Goal: Book appointment/travel/reservation

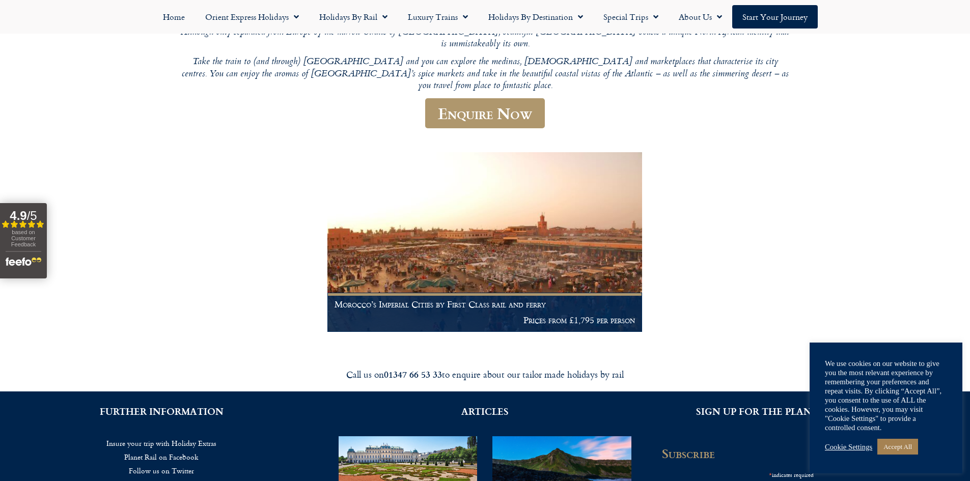
scroll to position [51, 0]
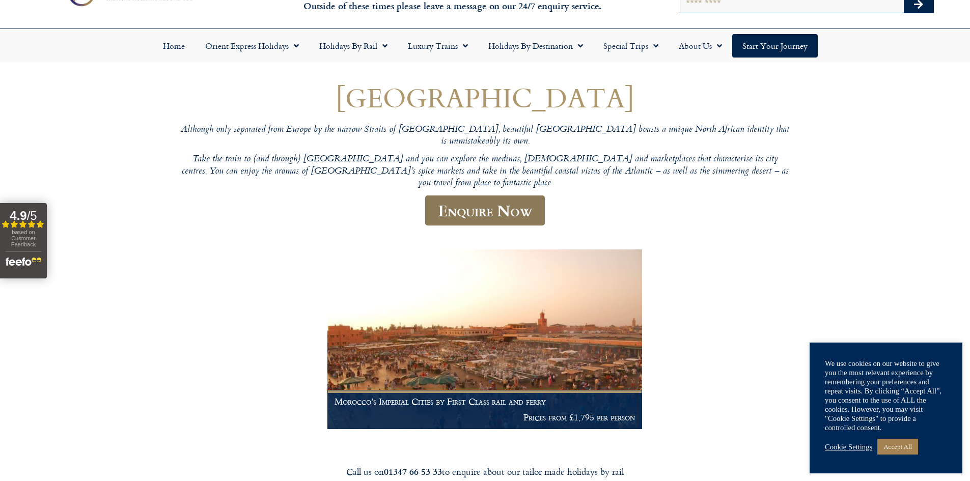
click at [462, 195] on link "Enquire Now" at bounding box center [485, 210] width 120 height 30
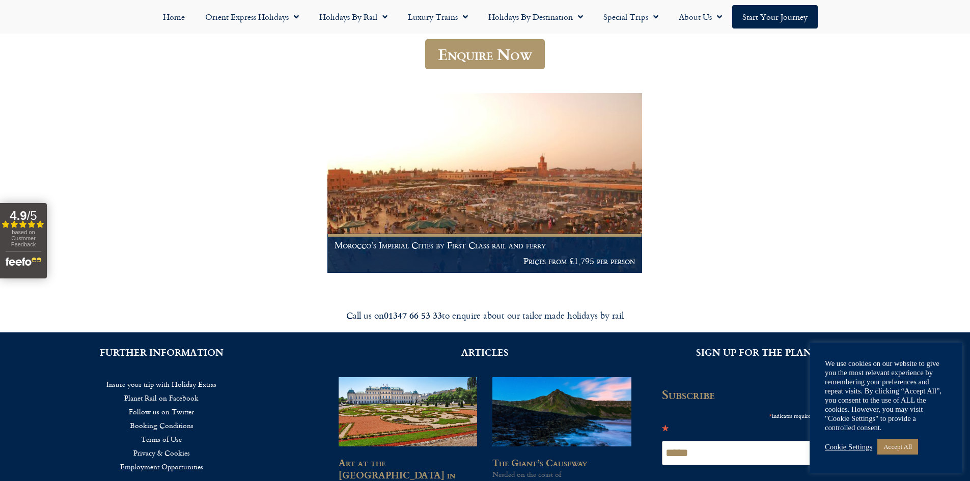
scroll to position [204, 0]
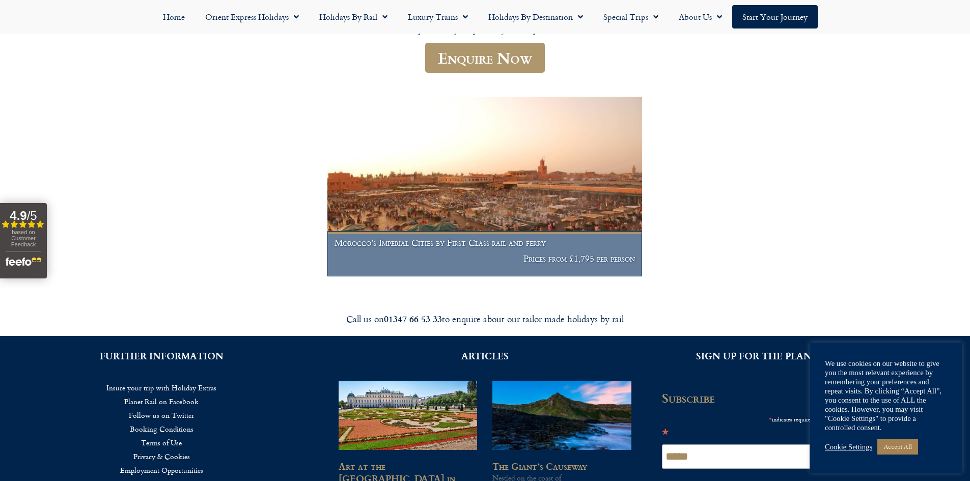
click at [484, 238] on h1 "Morocco’s Imperial Cities by First Class rail and ferry" at bounding box center [484, 243] width 300 height 10
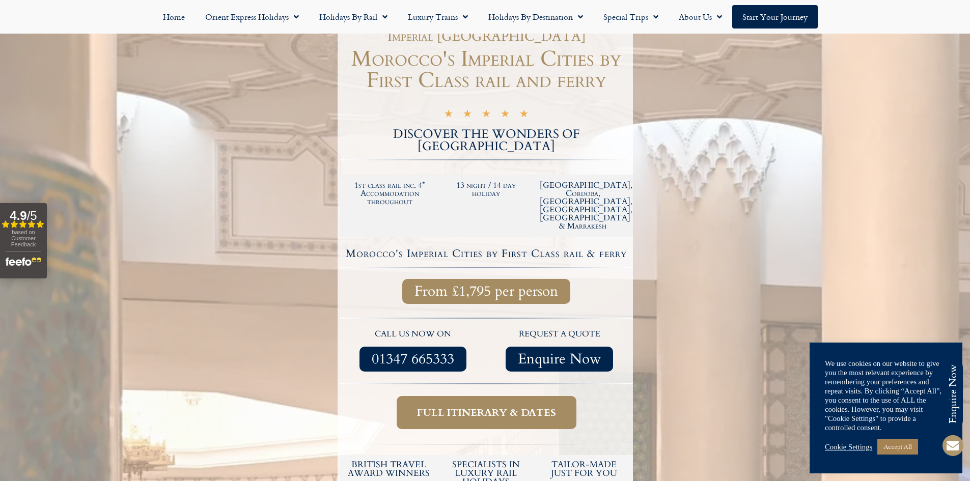
scroll to position [102, 0]
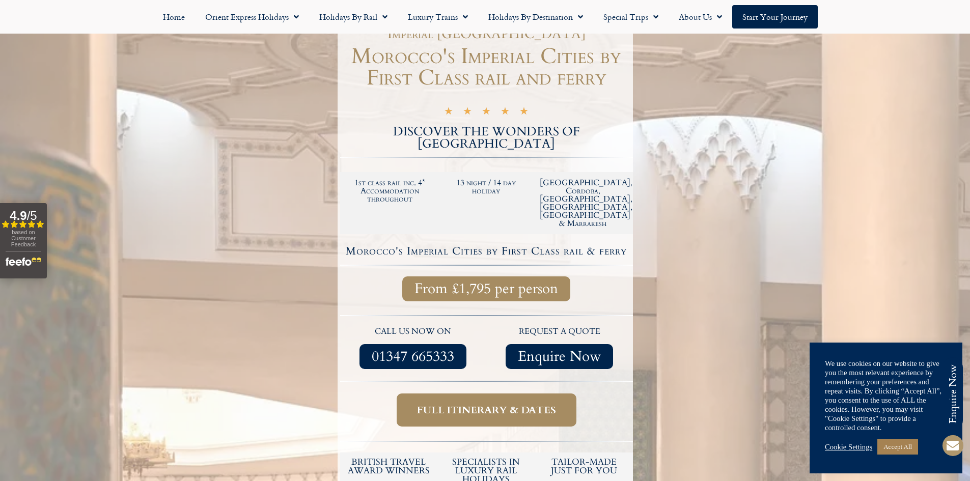
click at [491, 404] on span "Full itinerary & dates" at bounding box center [486, 410] width 139 height 13
click at [481, 404] on span "Full itinerary & dates" at bounding box center [486, 410] width 139 height 13
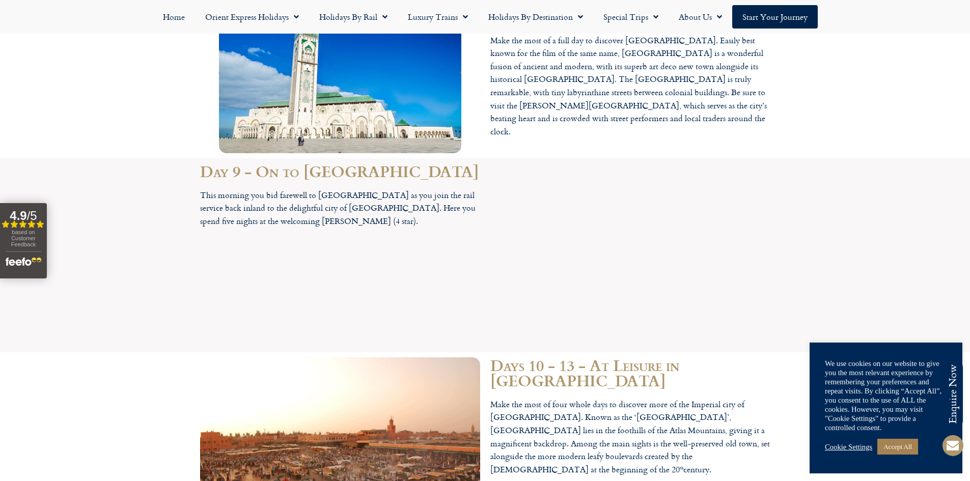
scroll to position [2749, 0]
